Goal: Task Accomplishment & Management: Complete application form

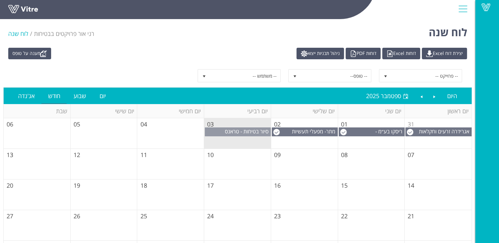
click at [228, 130] on span "סיור בטיחות - טראנס אלקטריק שוהם" at bounding box center [248, 135] width 46 height 15
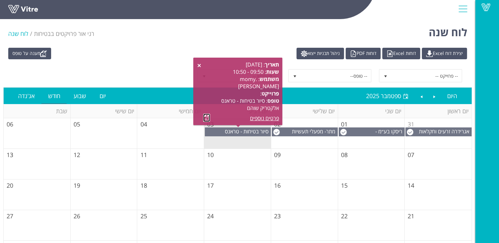
click at [204, 118] on link at bounding box center [206, 118] width 7 height 8
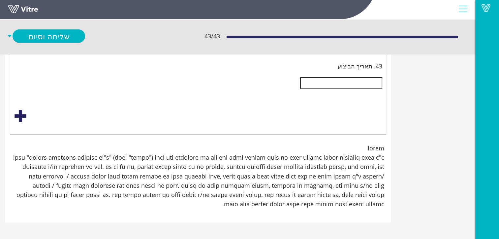
scroll to position [2441, -74]
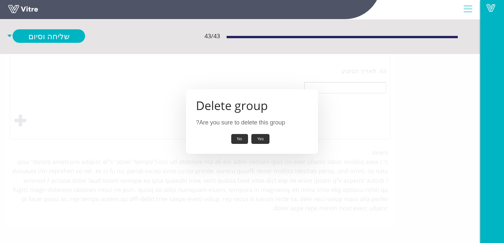
click at [264, 139] on button "Yes" at bounding box center [260, 139] width 18 height 10
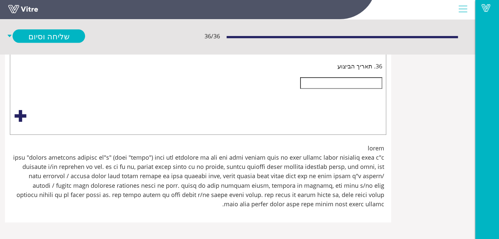
scroll to position [3596, -74]
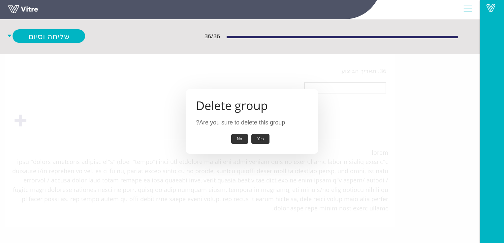
click at [264, 139] on button "Yes" at bounding box center [260, 139] width 18 height 10
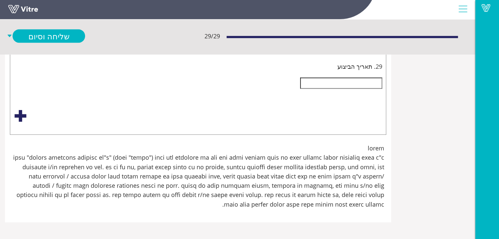
scroll to position [4714, -74]
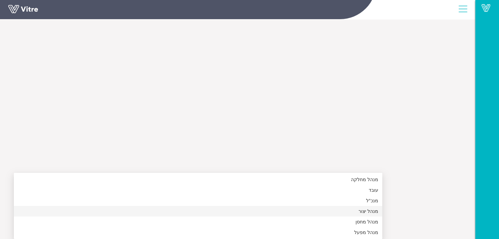
click at [378, 207] on div "מנהל יצור" at bounding box center [198, 210] width 361 height 7
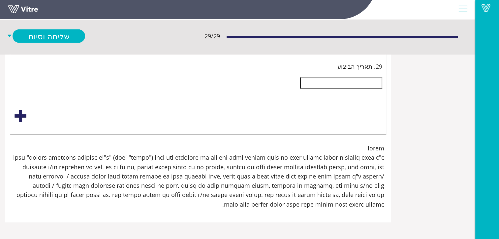
click at [382, 89] on input "text" at bounding box center [341, 83] width 82 height 11
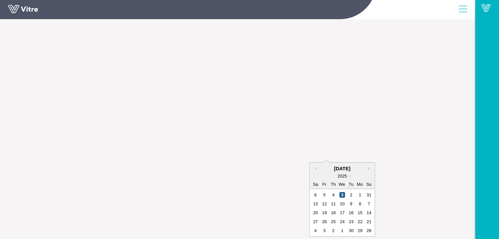
click at [345, 192] on div "3" at bounding box center [342, 195] width 6 height 6
type input "03/09/2025"
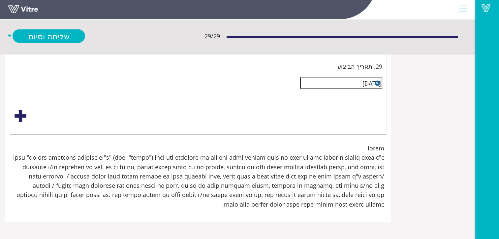
scroll to position [4451, -74]
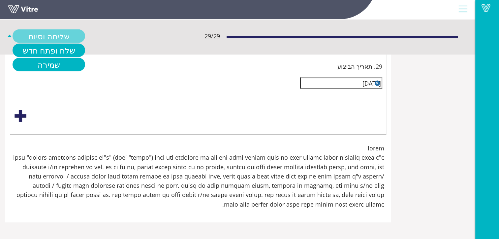
click at [85, 35] on link "שליחה וסיום" at bounding box center [49, 36] width 73 height 14
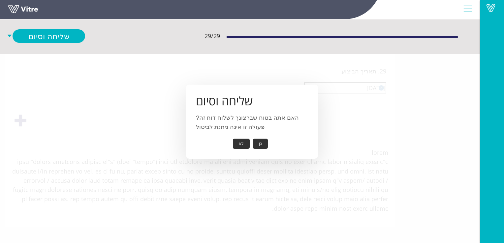
click at [258, 143] on button "כן" at bounding box center [260, 144] width 15 height 10
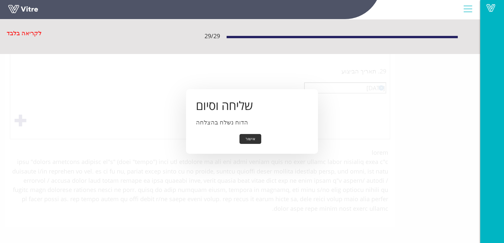
click at [248, 140] on button "אישור" at bounding box center [251, 139] width 22 height 10
